Goal: Check status: Check status

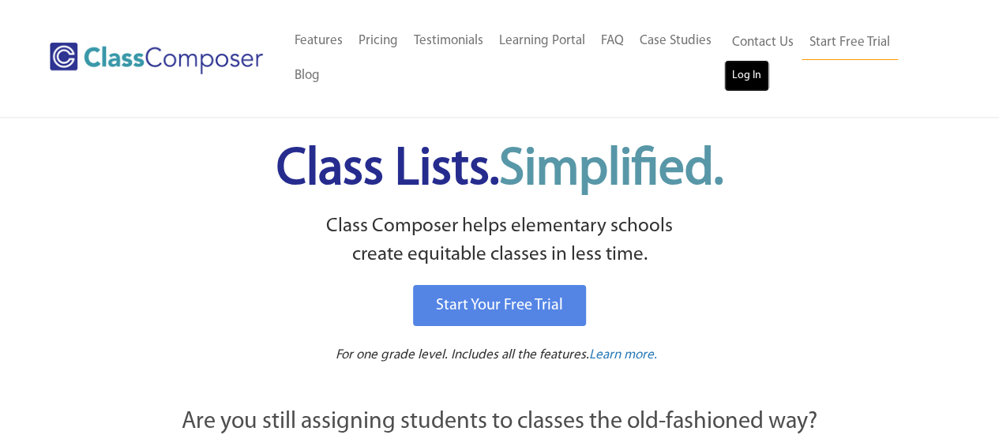
click at [742, 64] on link "Log In" at bounding box center [746, 76] width 45 height 32
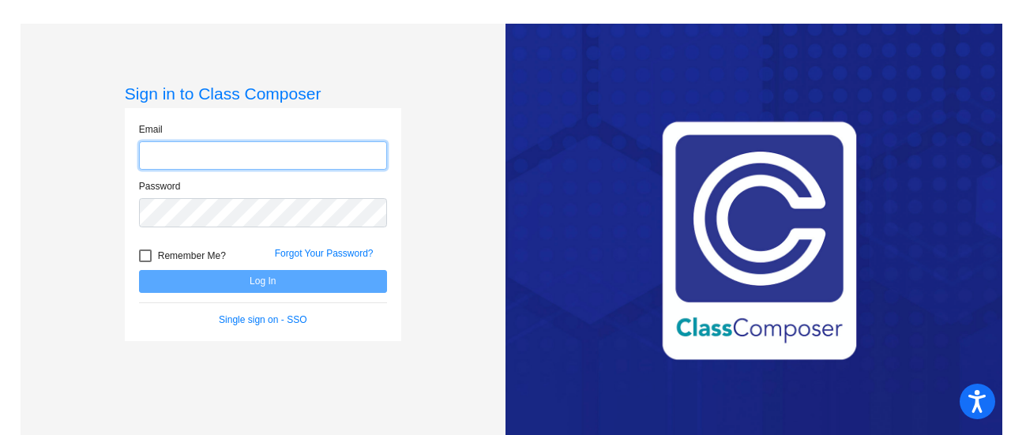
type input "[EMAIL_ADDRESS][DOMAIN_NAME]"
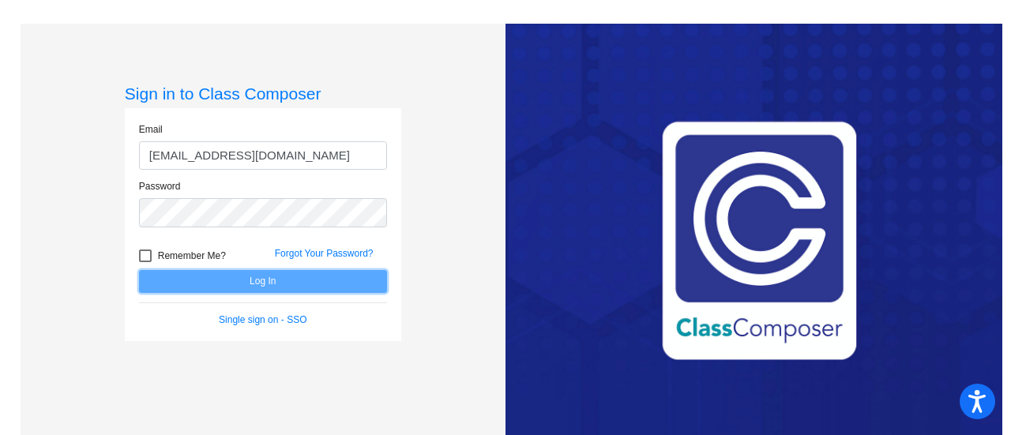
click at [254, 277] on button "Log In" at bounding box center [263, 281] width 248 height 23
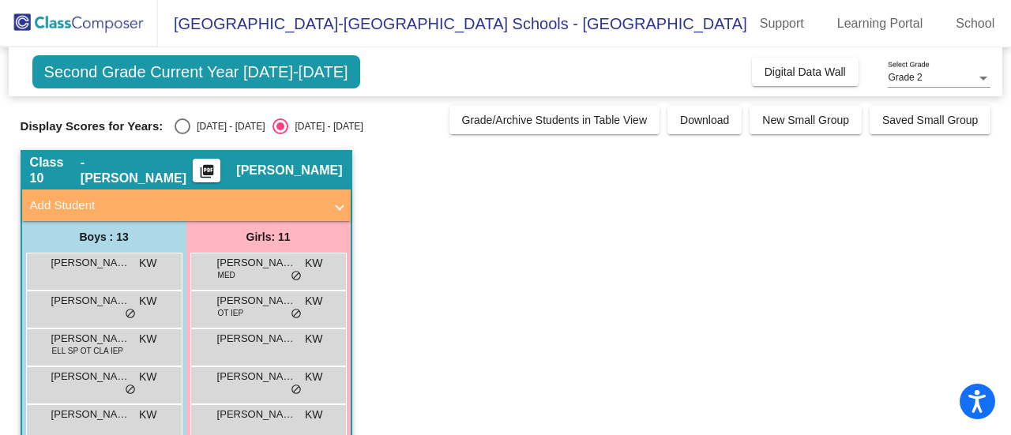
click at [185, 127] on div "Select an option" at bounding box center [183, 126] width 16 height 16
click at [182, 134] on input "2024 - 2025" at bounding box center [182, 134] width 1 height 1
radio input "true"
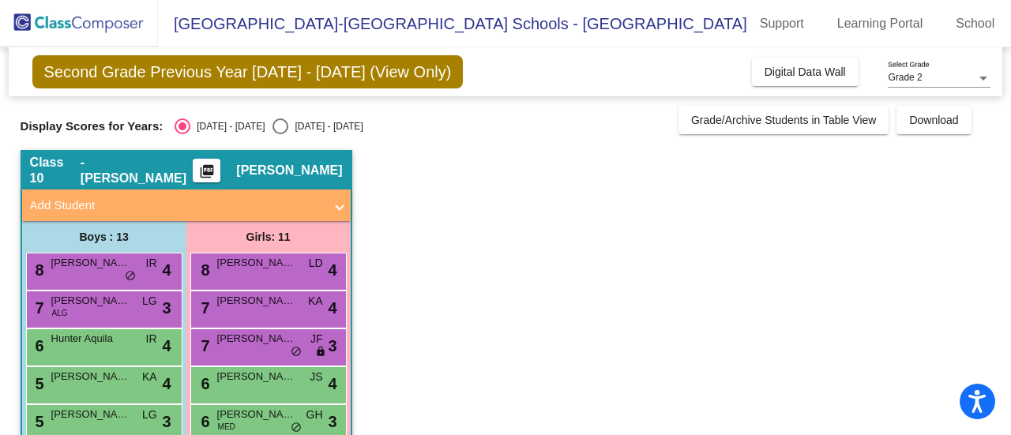
drag, startPoint x: 1001, startPoint y: 82, endPoint x: 1005, endPoint y: 138, distance: 56.2
click at [1005, 138] on mat-sidenav-content "Grade 2 Select Grade Second Grade Previous Year 2024 - 2025 (View Only) Add, Mo…" at bounding box center [505, 241] width 1011 height 388
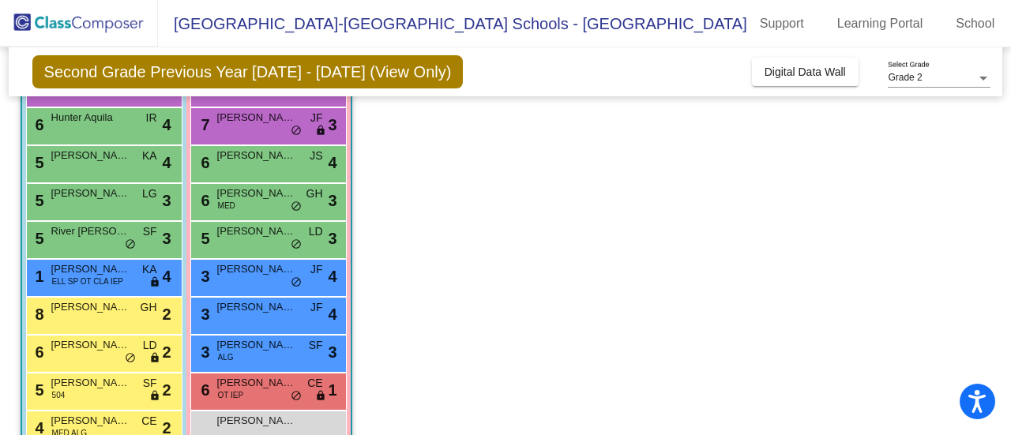
scroll to position [224, 0]
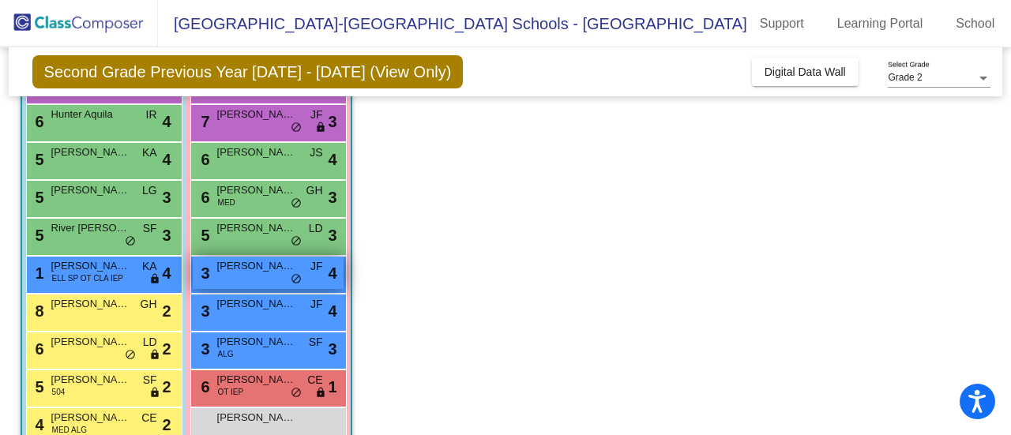
click at [286, 273] on div "3 Jillian Murphy JF lock do_not_disturb_alt 4" at bounding box center [268, 273] width 151 height 32
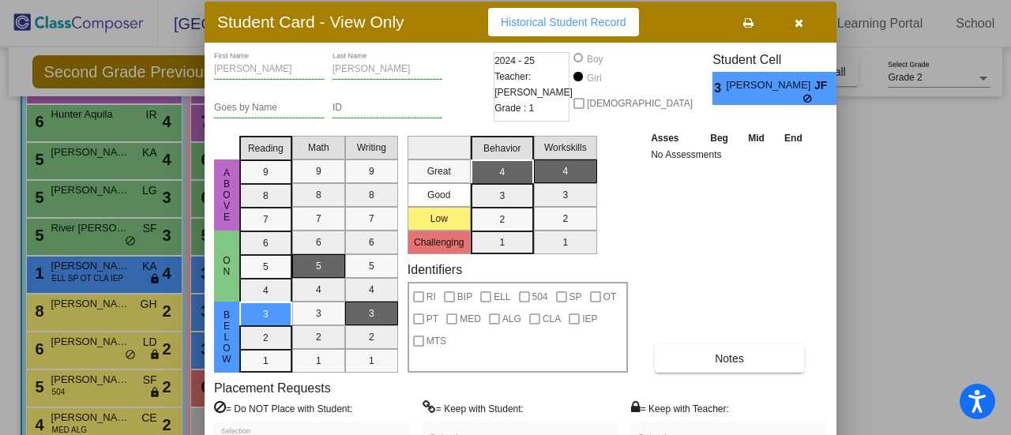
drag, startPoint x: 566, startPoint y: 29, endPoint x: 404, endPoint y: 29, distance: 161.9
click at [404, 29] on div "Student Card - View Only Historical Student Record" at bounding box center [521, 22] width 632 height 41
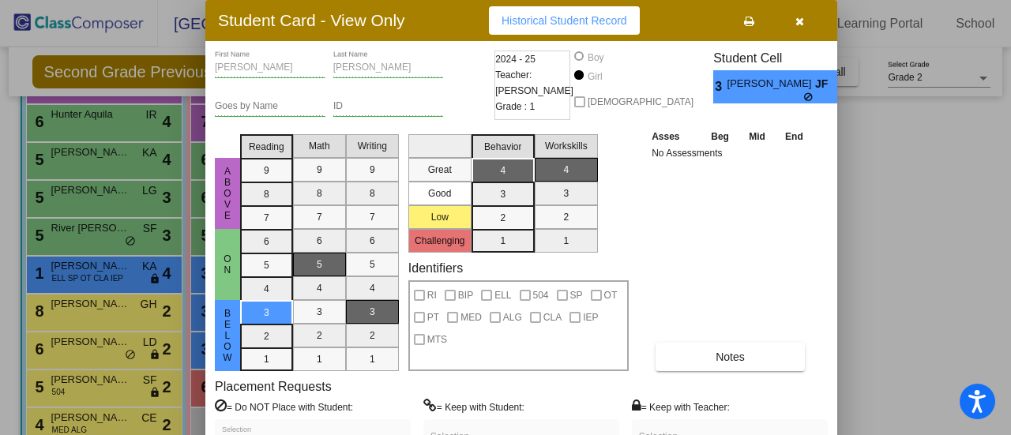
click at [518, 19] on span "Historical Student Record" at bounding box center [564, 20] width 126 height 13
